Goal: Navigation & Orientation: Find specific page/section

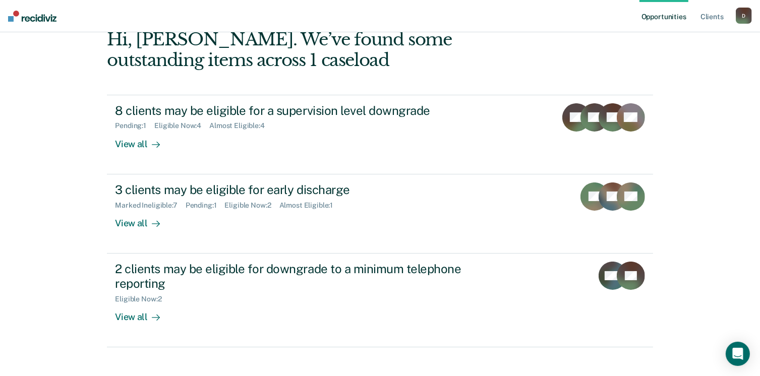
scroll to position [67, 0]
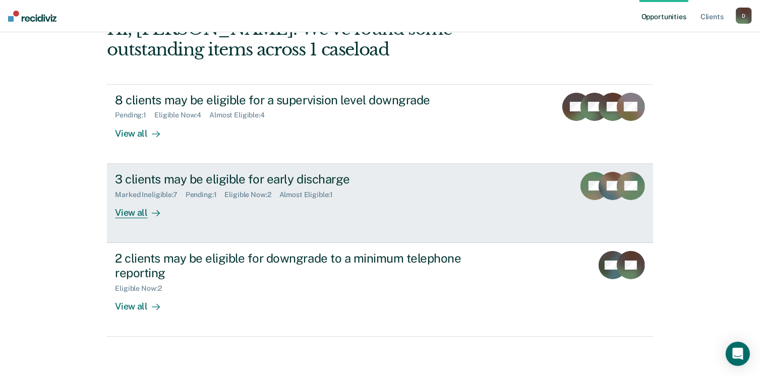
click at [131, 206] on div "View all" at bounding box center [143, 209] width 56 height 20
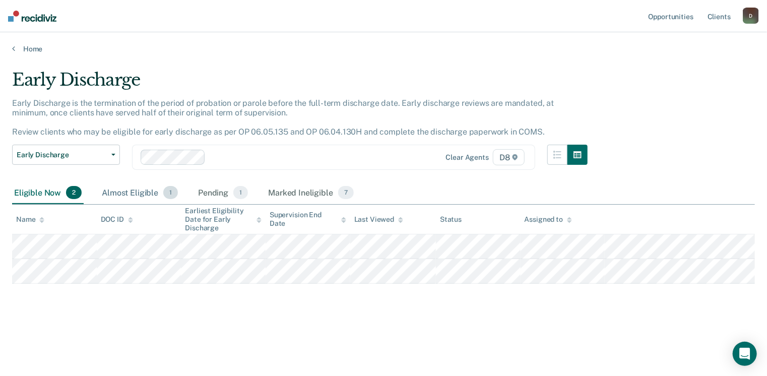
click at [133, 188] on div "Almost Eligible 1" at bounding box center [140, 193] width 80 height 22
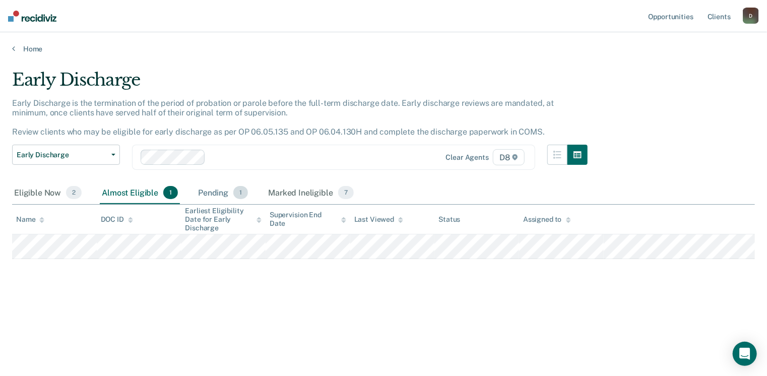
click at [226, 190] on div "Pending 1" at bounding box center [223, 193] width 54 height 22
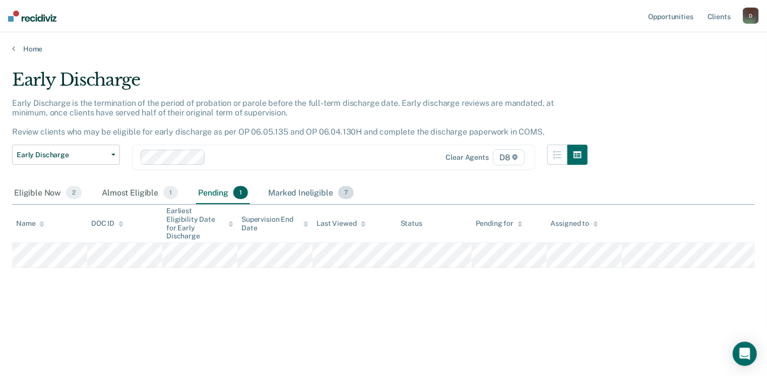
click at [286, 190] on div "Marked Ineligible 7" at bounding box center [311, 193] width 90 height 22
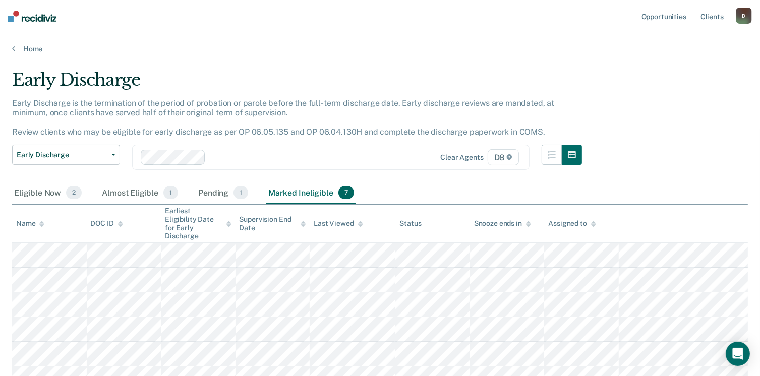
click at [286, 190] on div "Marked Ineligible 7" at bounding box center [311, 193] width 90 height 22
click at [25, 45] on link "Home" at bounding box center [379, 48] width 735 height 9
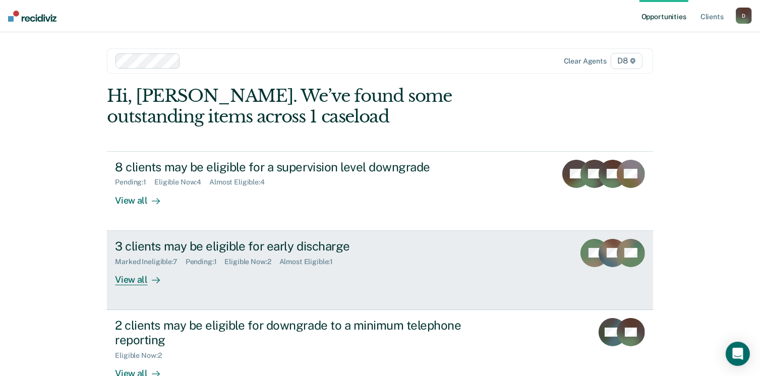
scroll to position [67, 0]
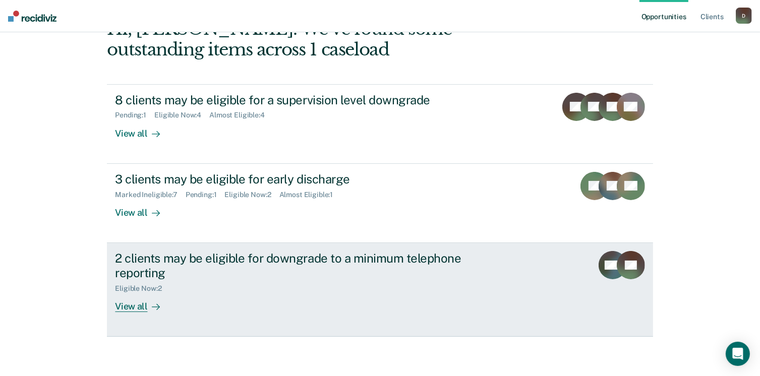
click at [138, 308] on div "View all" at bounding box center [143, 302] width 56 height 20
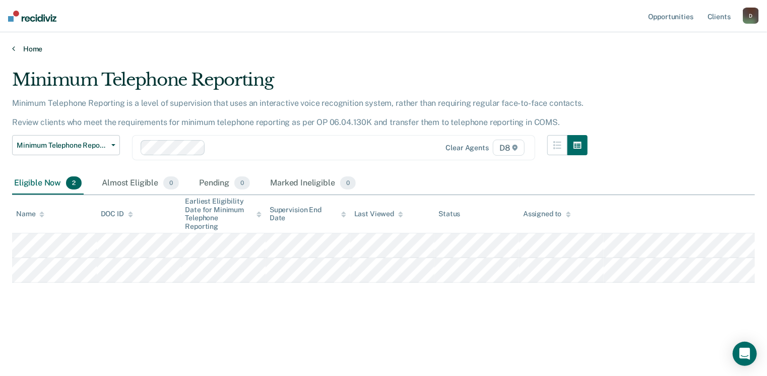
click at [14, 48] on icon at bounding box center [13, 48] width 3 height 8
